Goal: Complete application form

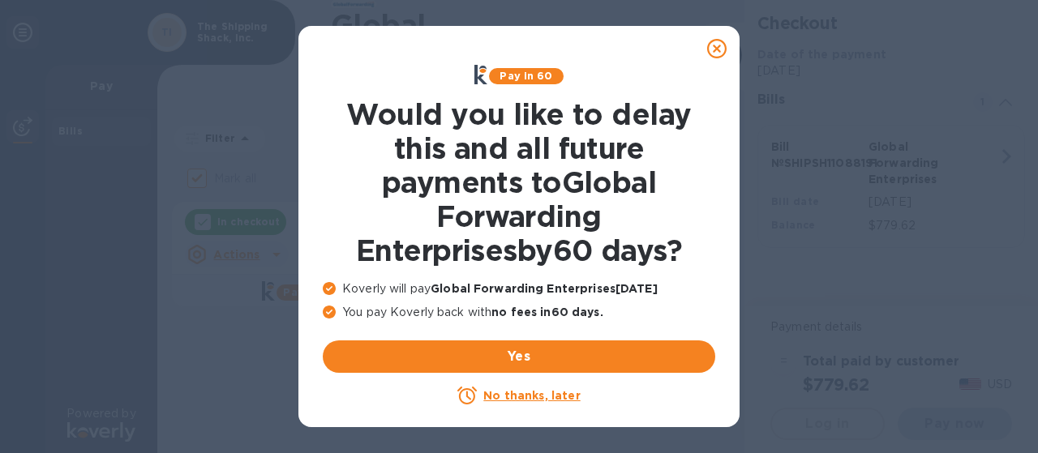
click at [532, 392] on u "No thanks, later" at bounding box center [531, 395] width 96 height 13
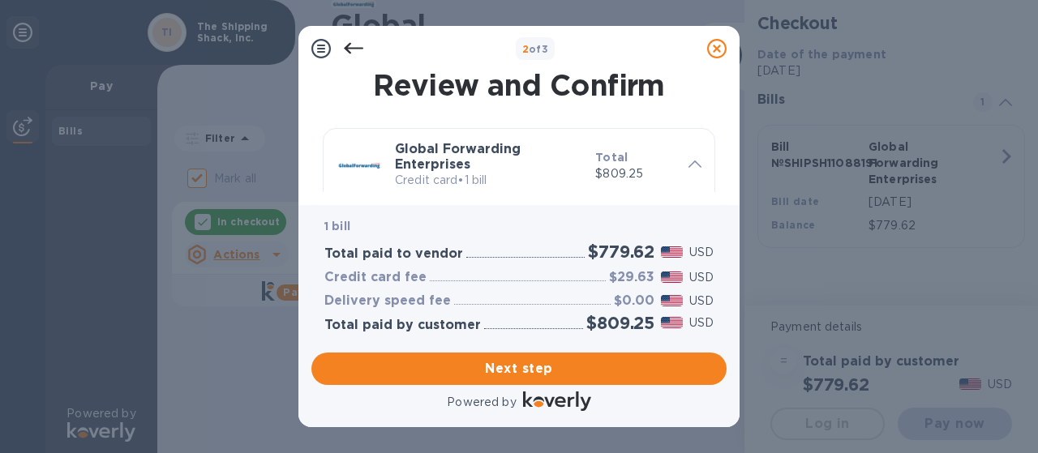
click at [353, 48] on icon at bounding box center [353, 48] width 19 height 11
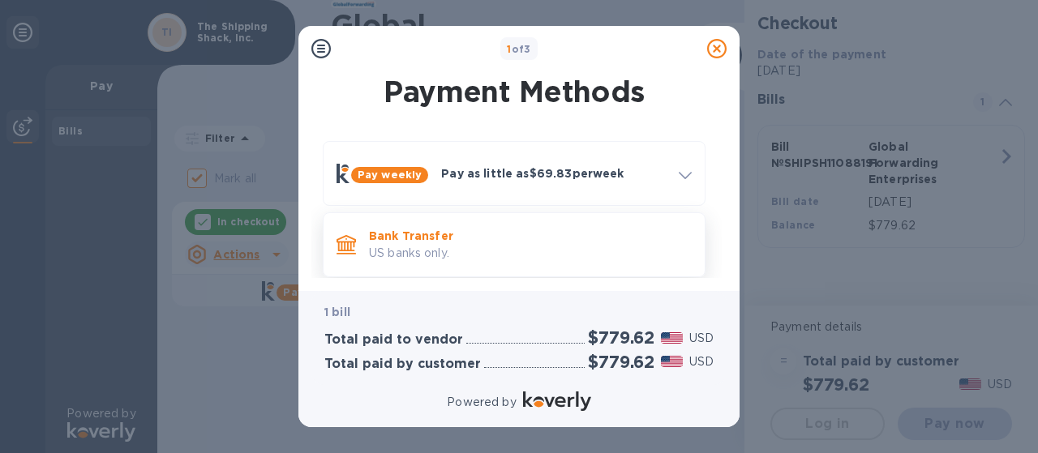
click at [417, 259] on p "US banks only." at bounding box center [530, 253] width 323 height 17
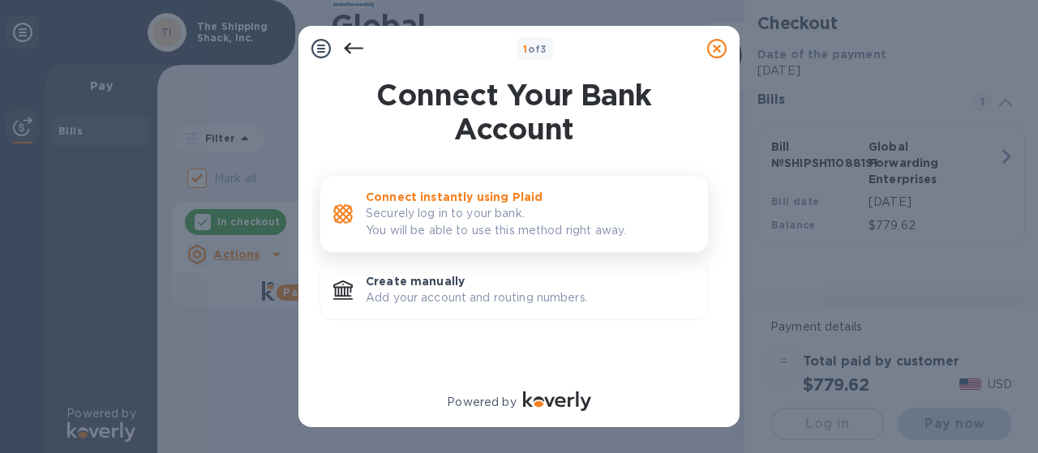
click at [439, 225] on p "Securely log in to your bank. You will be able to use this method right away." at bounding box center [530, 222] width 329 height 34
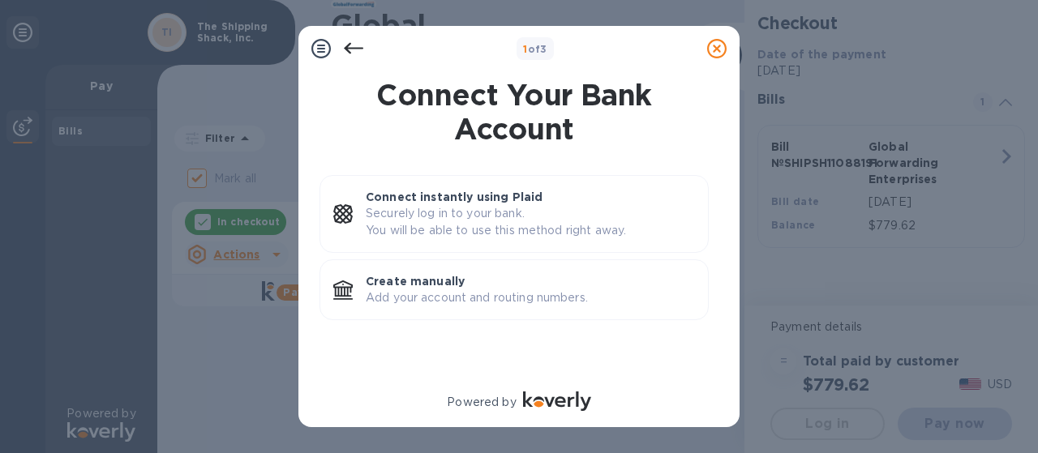
click at [353, 49] on icon at bounding box center [353, 48] width 19 height 19
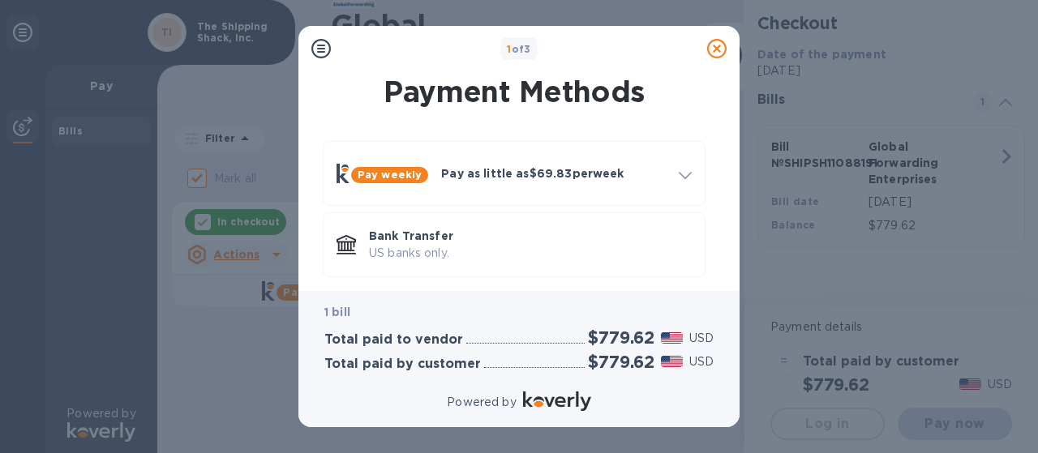
click at [718, 49] on icon at bounding box center [716, 48] width 19 height 19
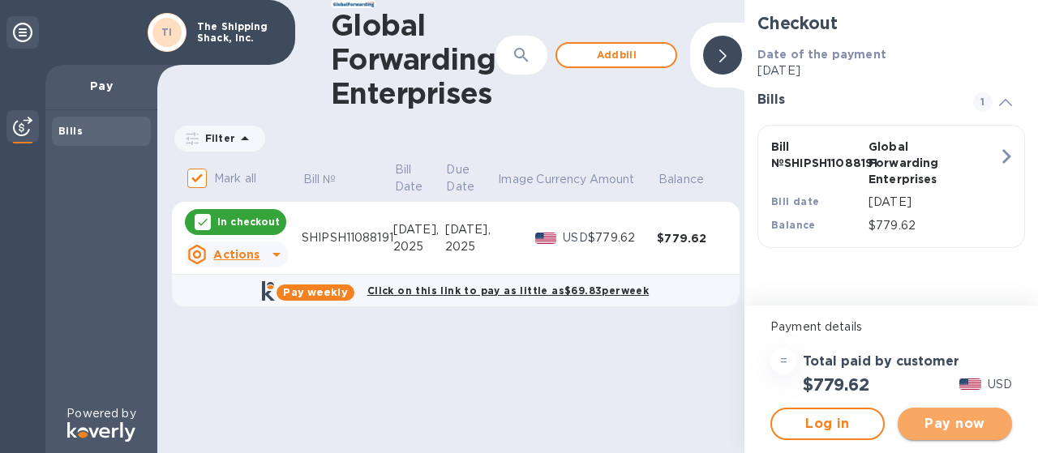
click at [942, 425] on span "Pay now" at bounding box center [955, 423] width 88 height 19
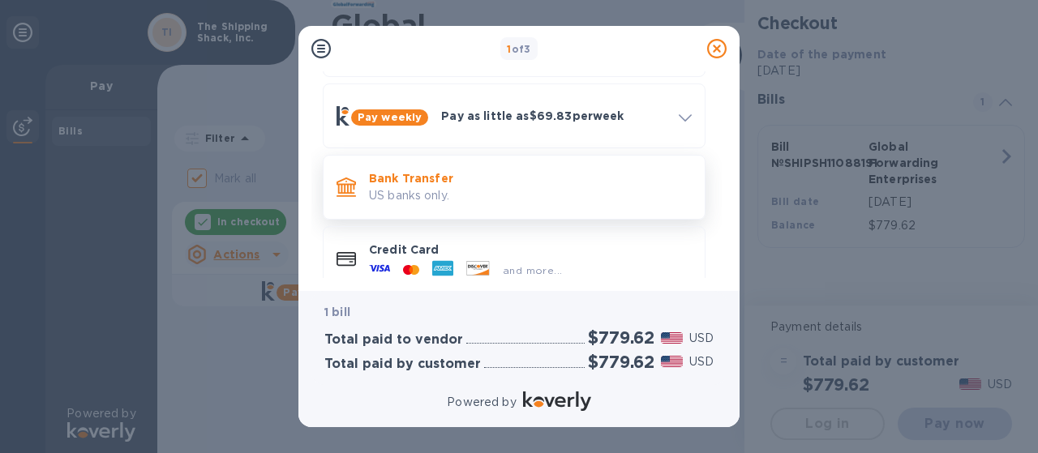
scroll to position [154, 0]
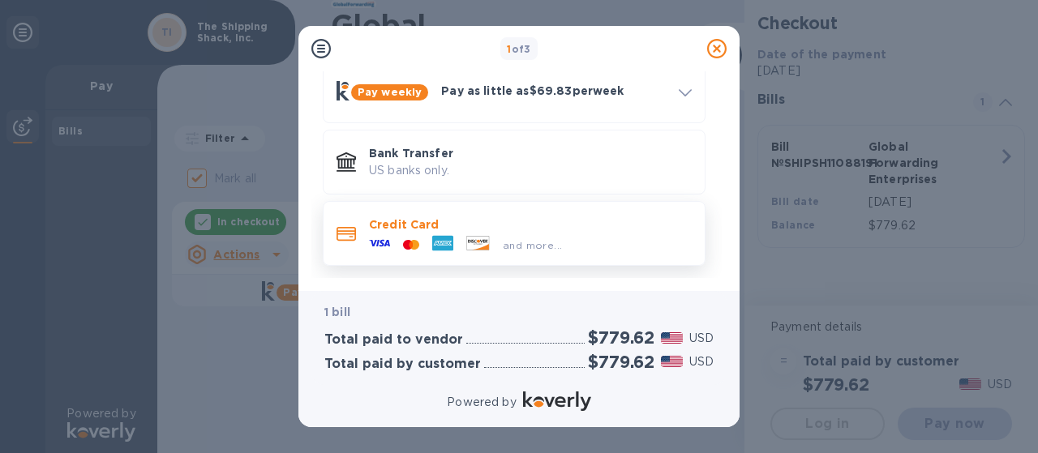
click at [540, 242] on span "and more..." at bounding box center [532, 245] width 59 height 12
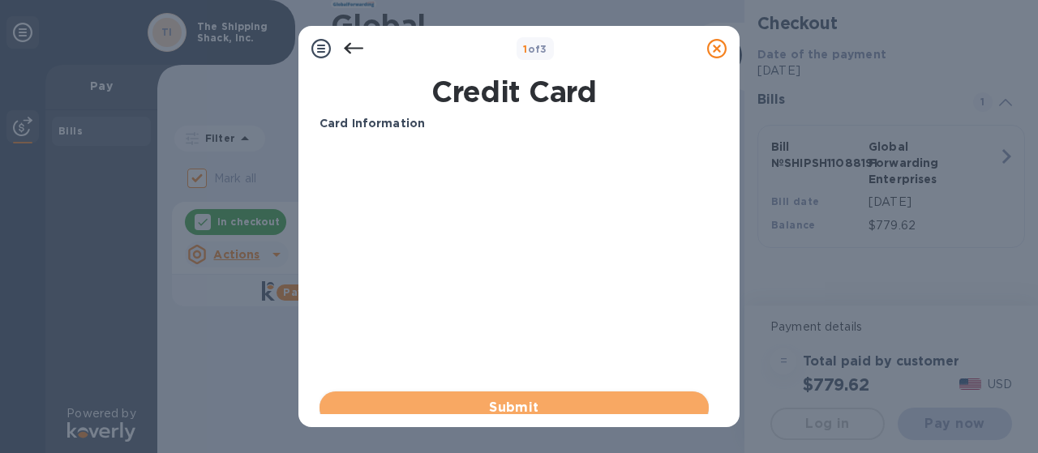
click at [502, 402] on span "Submit" at bounding box center [513, 407] width 363 height 19
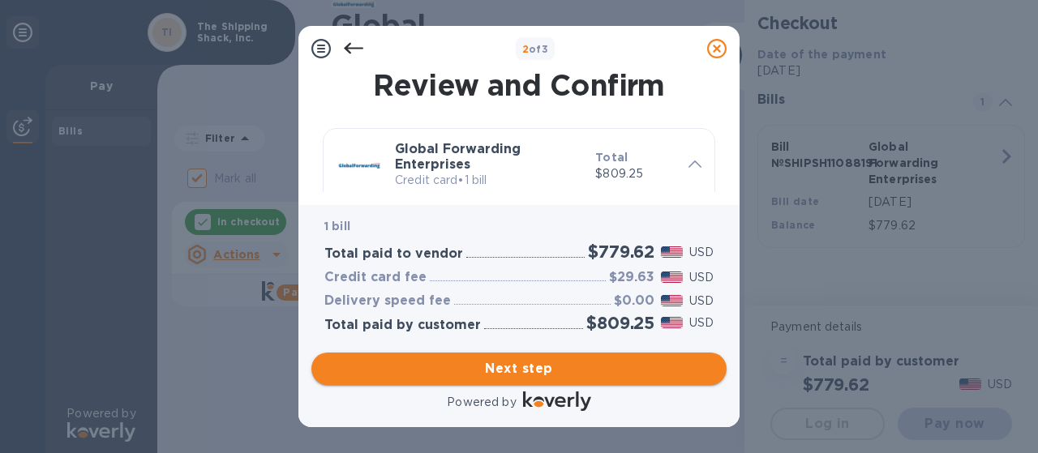
click at [513, 364] on span "Next step" at bounding box center [518, 368] width 389 height 19
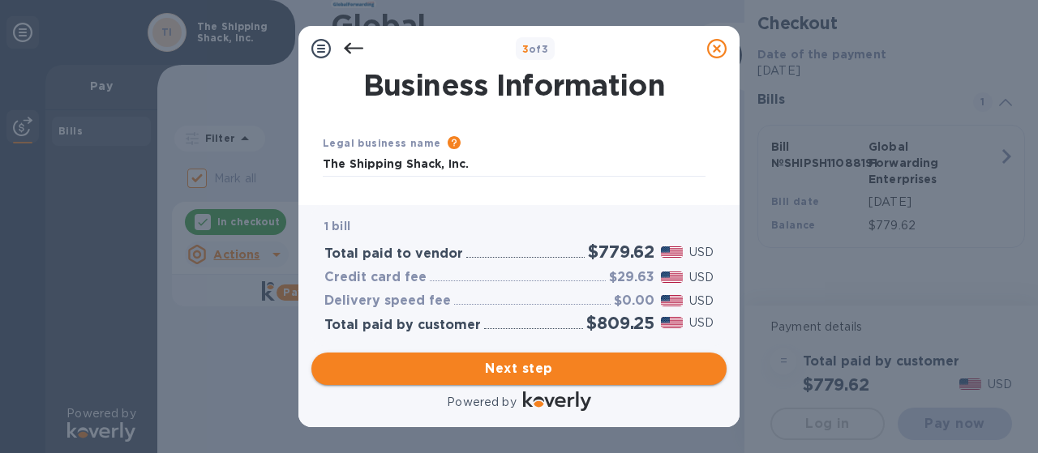
type input "[GEOGRAPHIC_DATA]"
click at [513, 364] on span "Next step" at bounding box center [518, 368] width 389 height 19
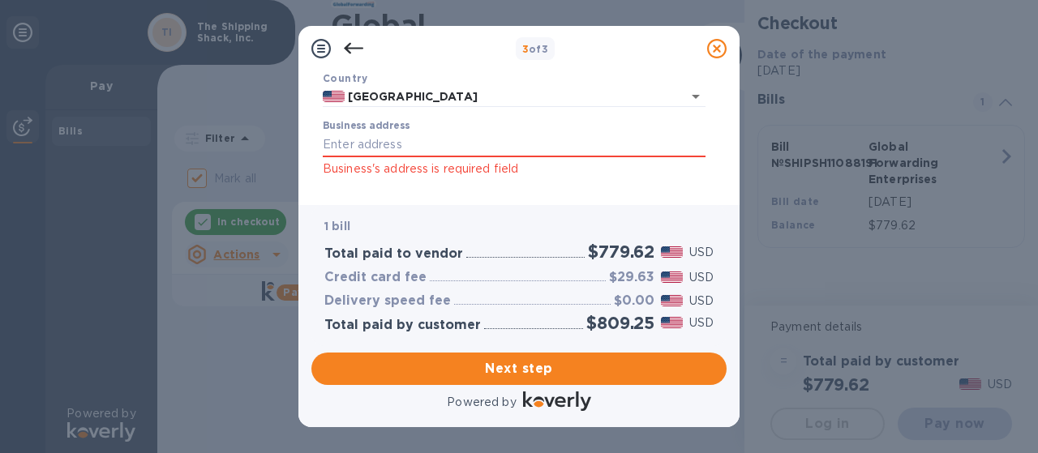
scroll to position [132, 0]
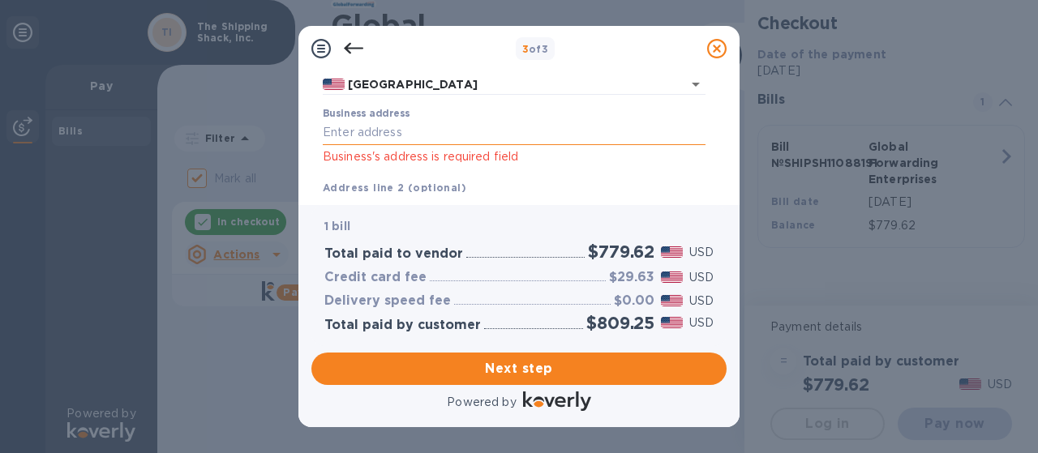
click at [379, 135] on input "Business address" at bounding box center [514, 133] width 383 height 24
type input "[STREET_ADDRESS]"
type input "[DATE][GEOGRAPHIC_DATA]"
type input "FL"
type input "34743"
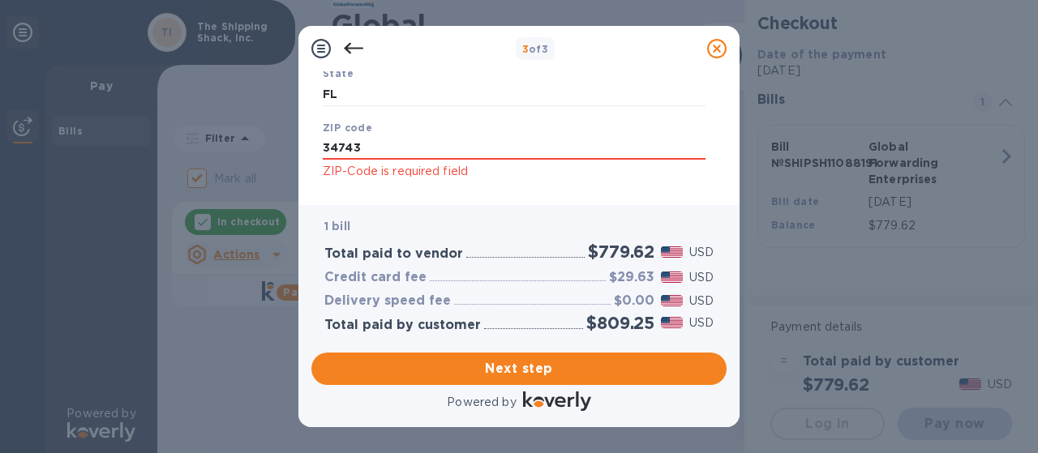
scroll to position [405, 0]
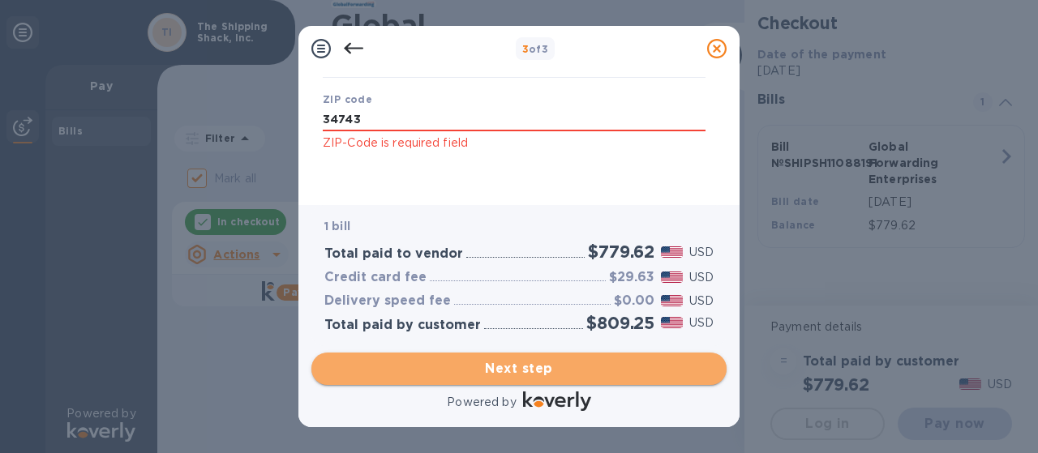
click at [516, 369] on span "Next step" at bounding box center [518, 368] width 389 height 19
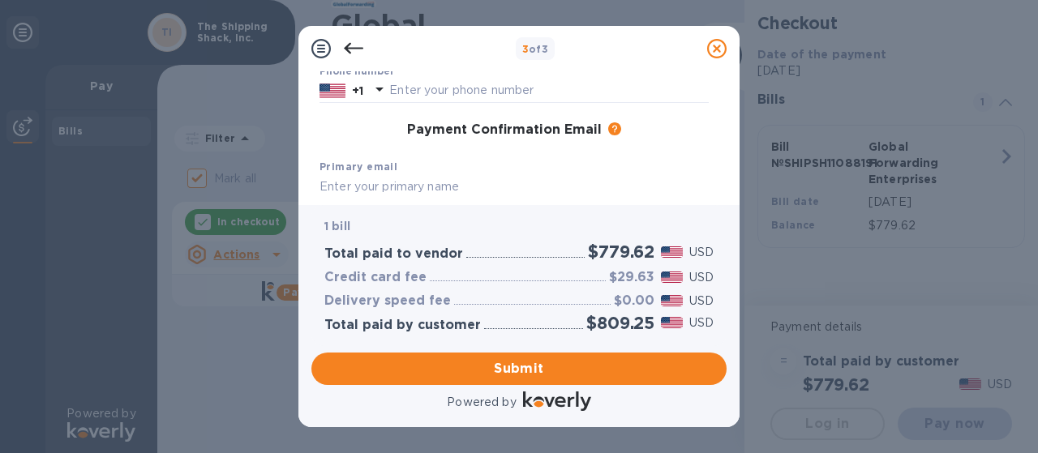
scroll to position [298, 0]
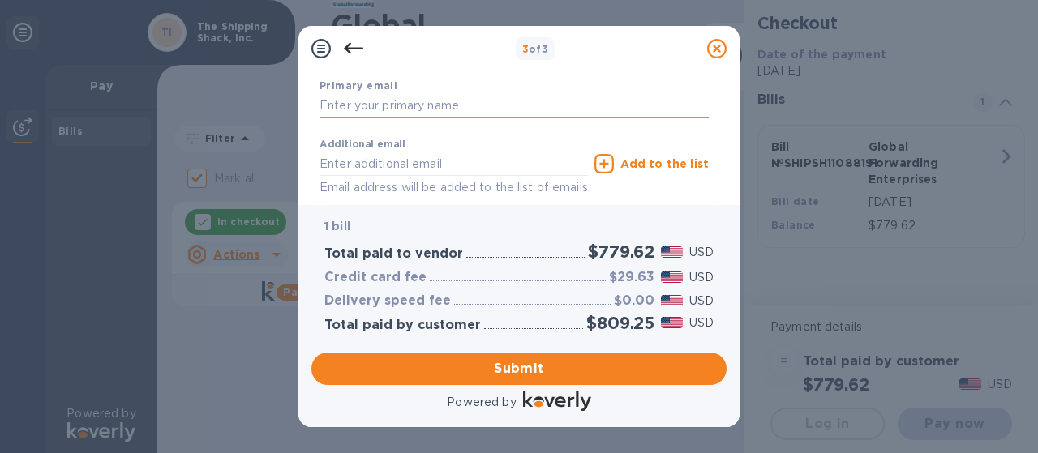
click at [431, 107] on input "text" at bounding box center [513, 106] width 389 height 24
type input "t"
type input "[EMAIL_ADDRESS][DOMAIN_NAME]"
click at [405, 166] on input "text" at bounding box center [453, 164] width 268 height 24
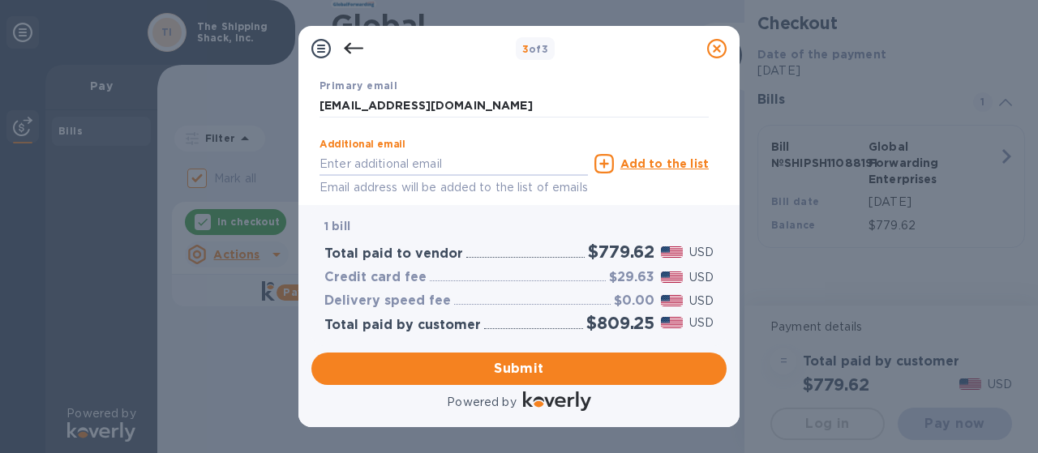
type input "[EMAIL_ADDRESS][DOMAIN_NAME]"
type input "[PERSON_NAME]"
type input "M [PERSON_NAME]"
type input "8089534638"
click at [641, 160] on u "Add to the list" at bounding box center [664, 163] width 88 height 13
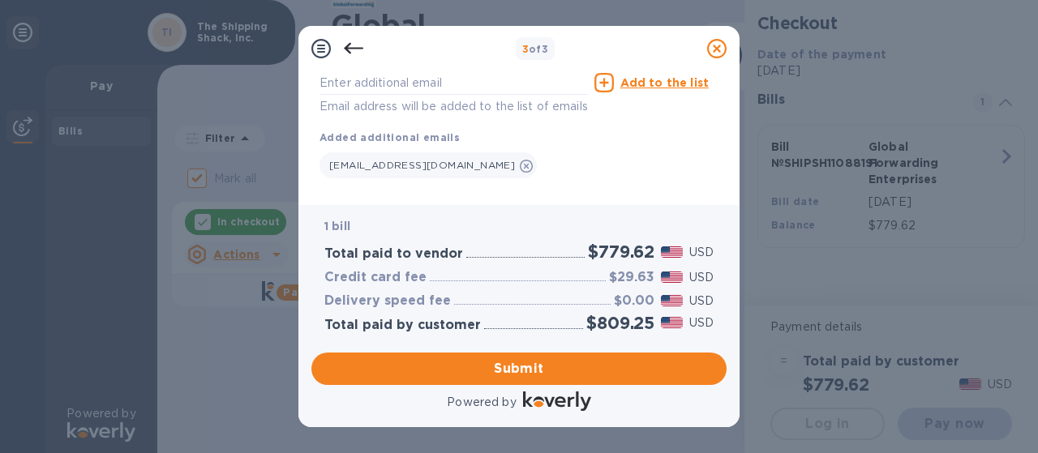
scroll to position [412, 0]
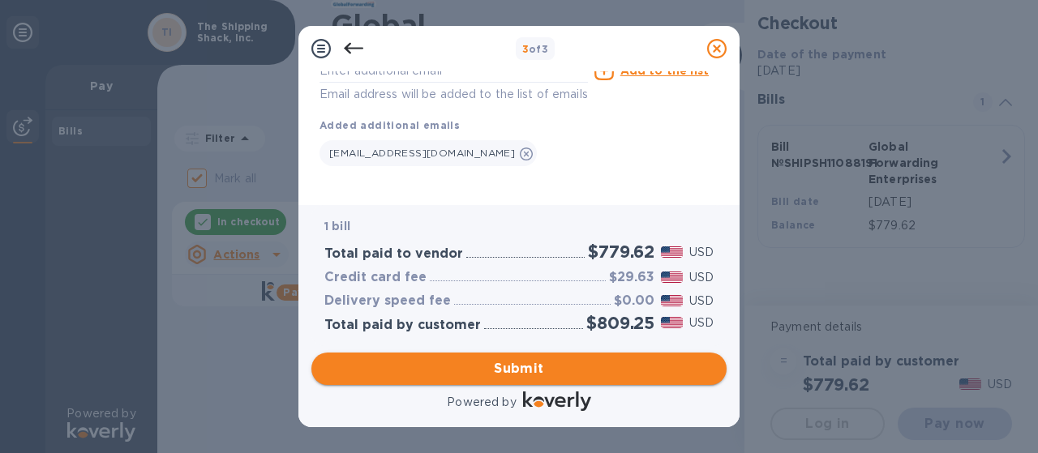
click at [519, 366] on span "Submit" at bounding box center [518, 368] width 389 height 19
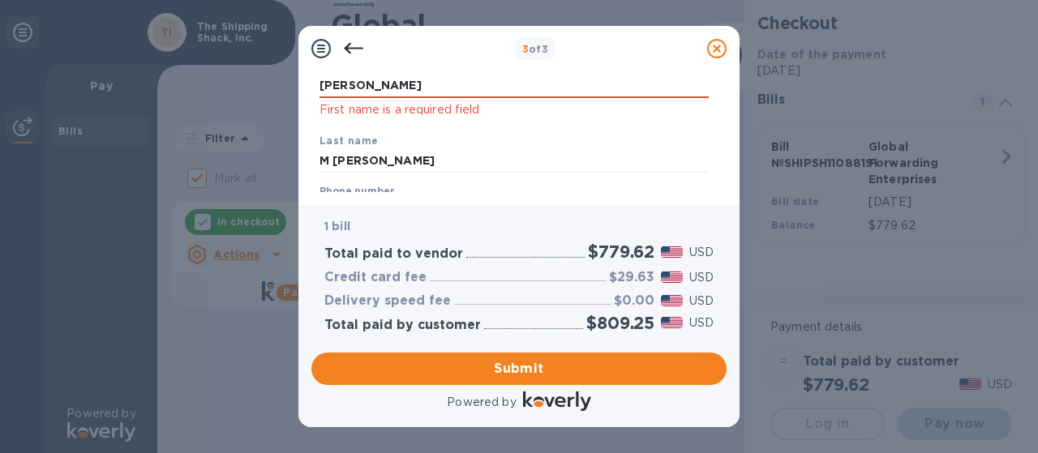
scroll to position [113, 0]
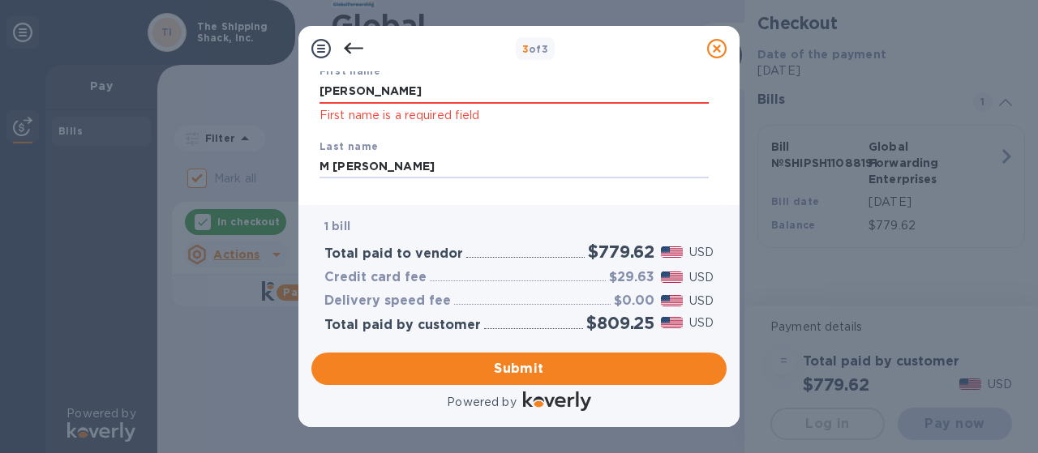
drag, startPoint x: 333, startPoint y: 165, endPoint x: 312, endPoint y: 165, distance: 21.1
click at [312, 165] on div "Payment Contact Information First name [PERSON_NAME] First name is a required f…" at bounding box center [518, 131] width 415 height 121
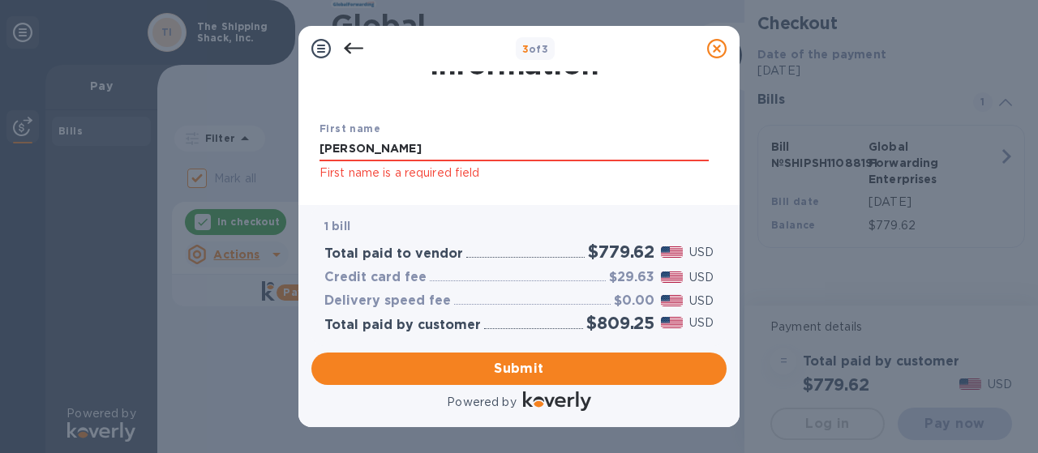
scroll to position [32, 0]
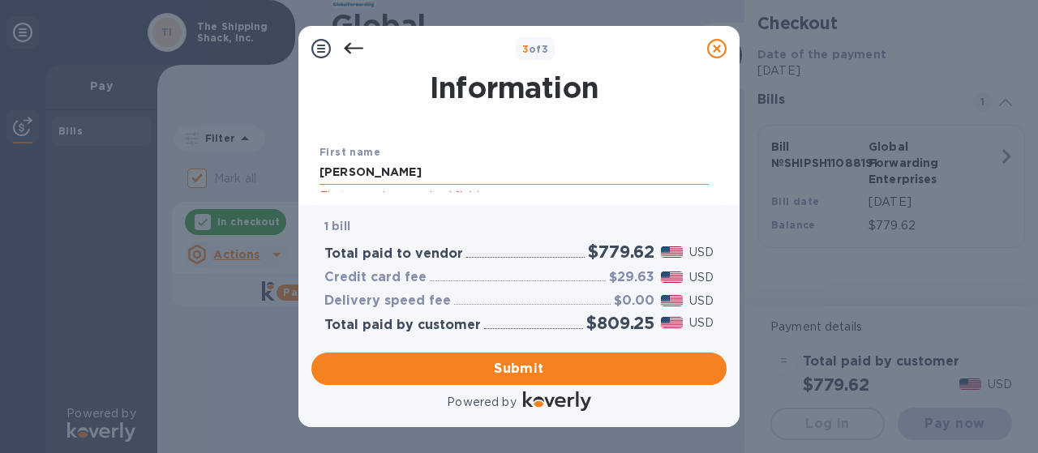
type input "[PERSON_NAME]"
drag, startPoint x: 380, startPoint y: 167, endPoint x: 311, endPoint y: 169, distance: 69.8
click at [311, 169] on div "Payment Contact Information First name [PERSON_NAME] First name is a required f…" at bounding box center [518, 138] width 441 height 134
type input "w"
type input "[PERSON_NAME]"
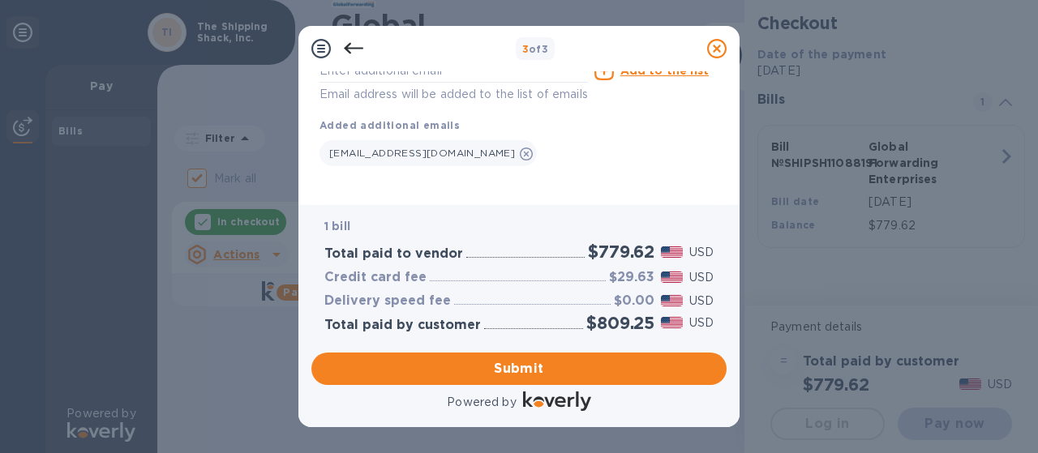
scroll to position [433, 0]
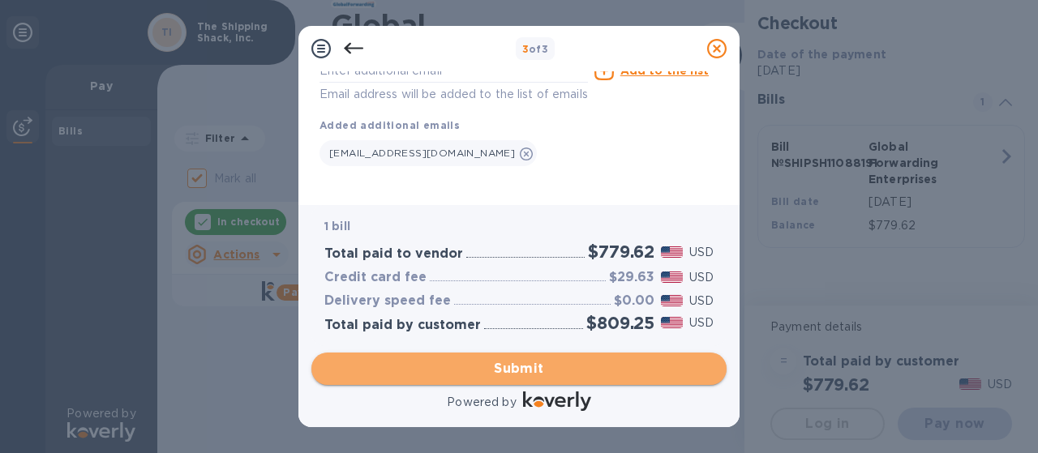
click at [520, 369] on span "Submit" at bounding box center [518, 368] width 389 height 19
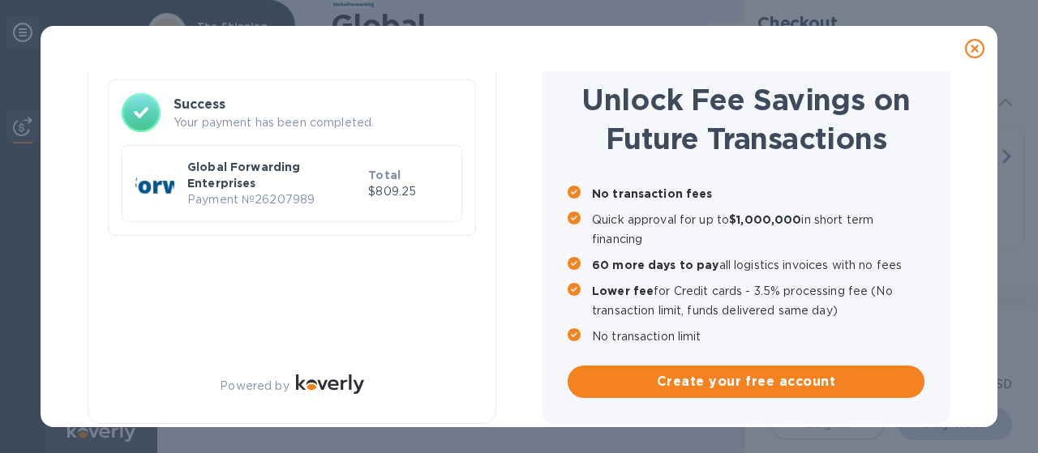
checkbox input "false"
